Goal: Transaction & Acquisition: Purchase product/service

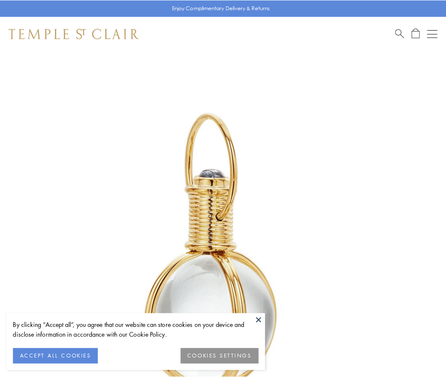
scroll to position [222, 0]
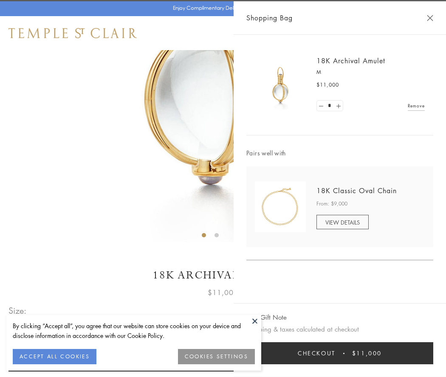
click at [340, 353] on button "Checkout $11,000" at bounding box center [339, 353] width 187 height 22
